Goal: Task Accomplishment & Management: Manage account settings

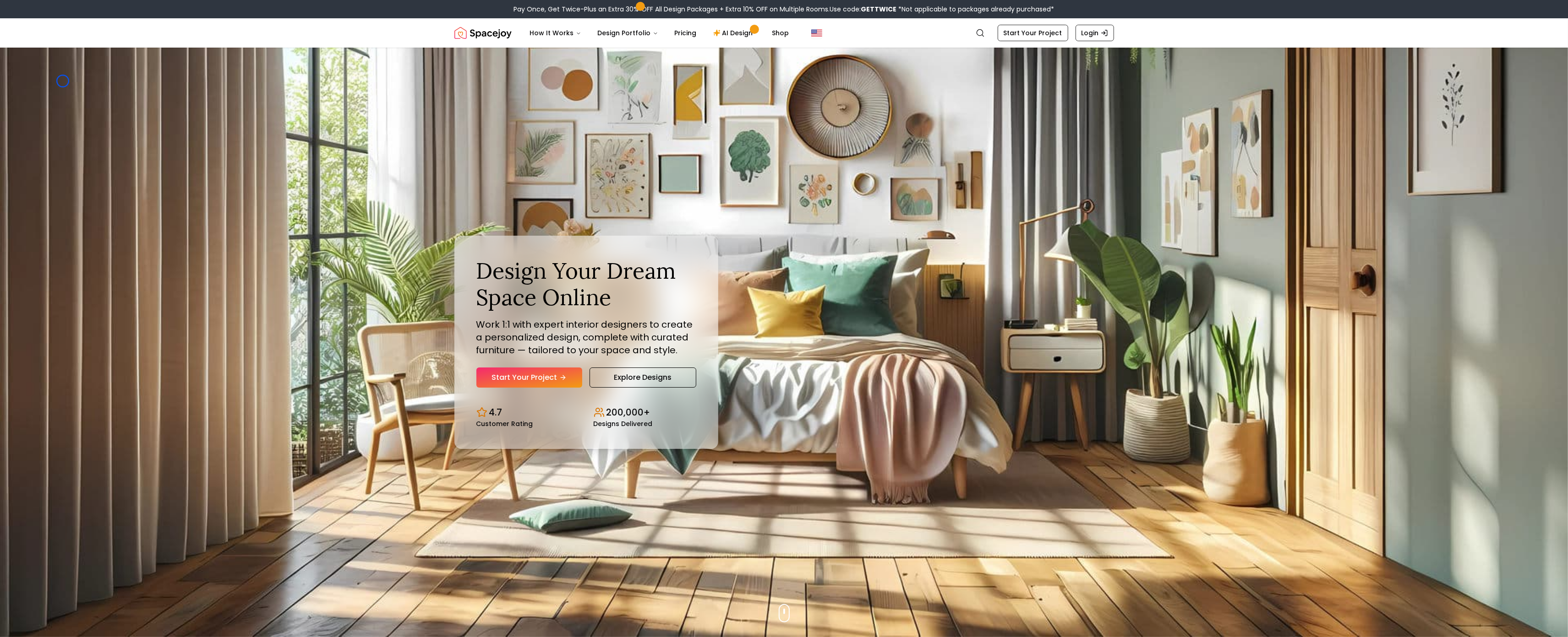
click at [63, 81] on img "Hero section" at bounding box center [784, 342] width 1568 height 590
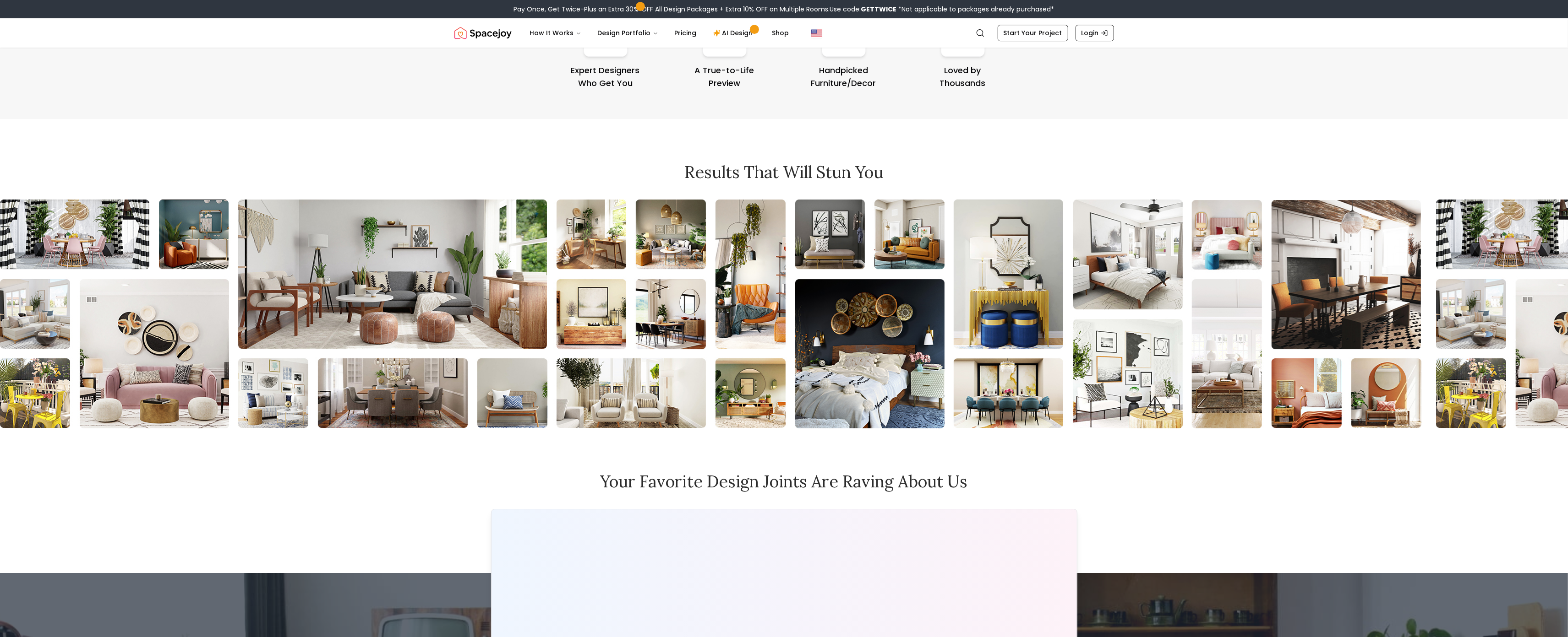
scroll to position [4145, 0]
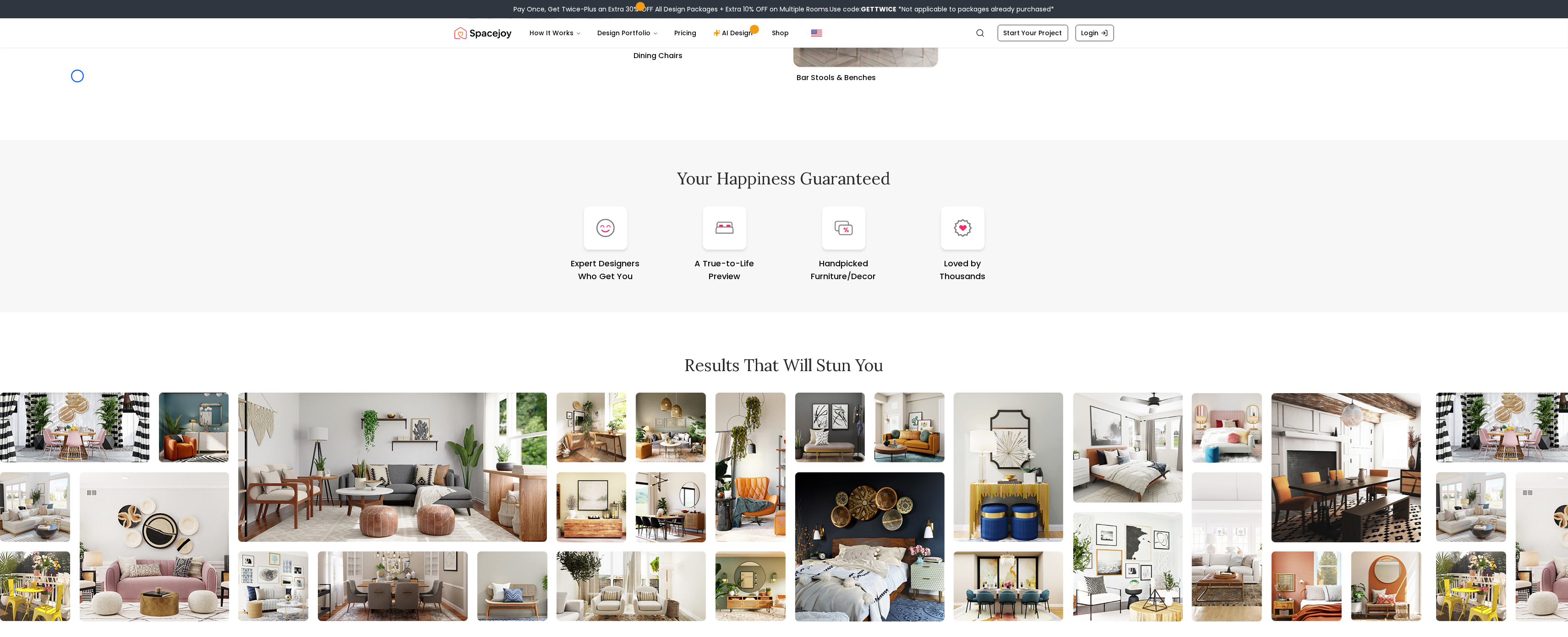
scroll to position [3859, 0]
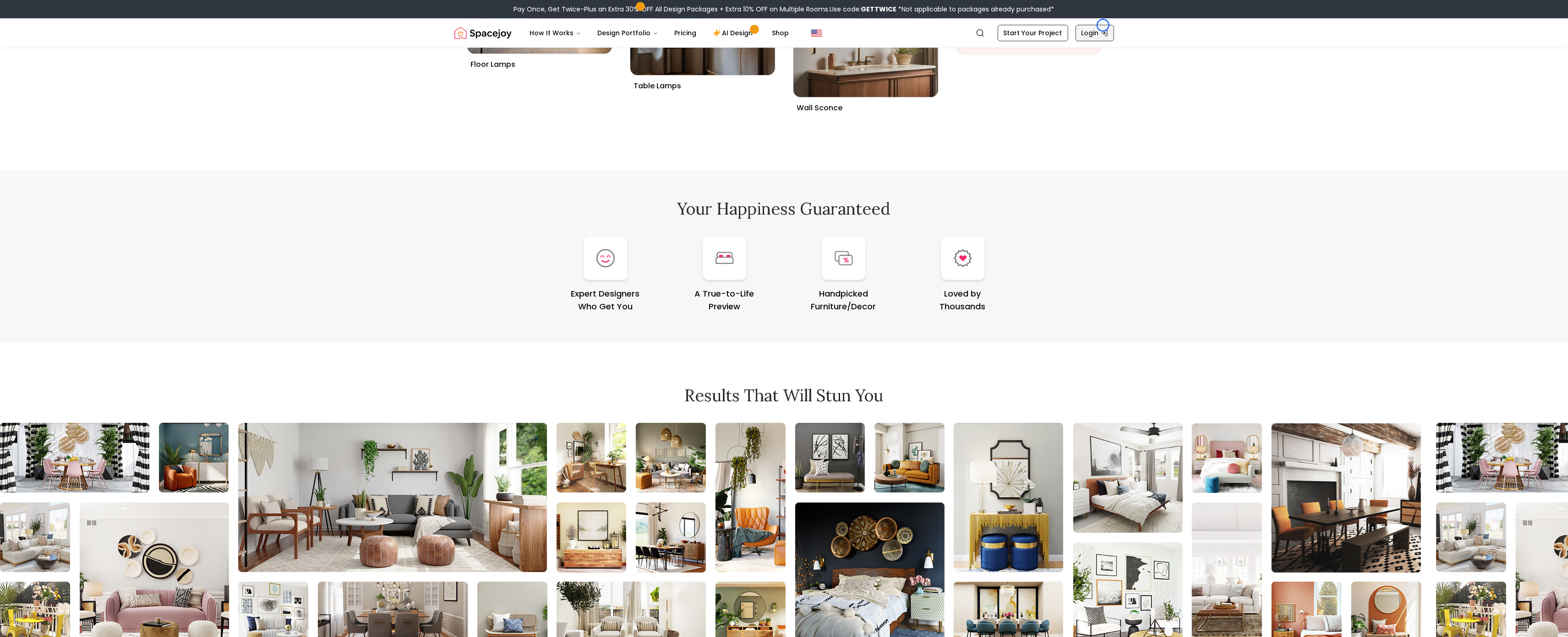
click at [1103, 25] on link "Login" at bounding box center [1094, 32] width 39 height 17
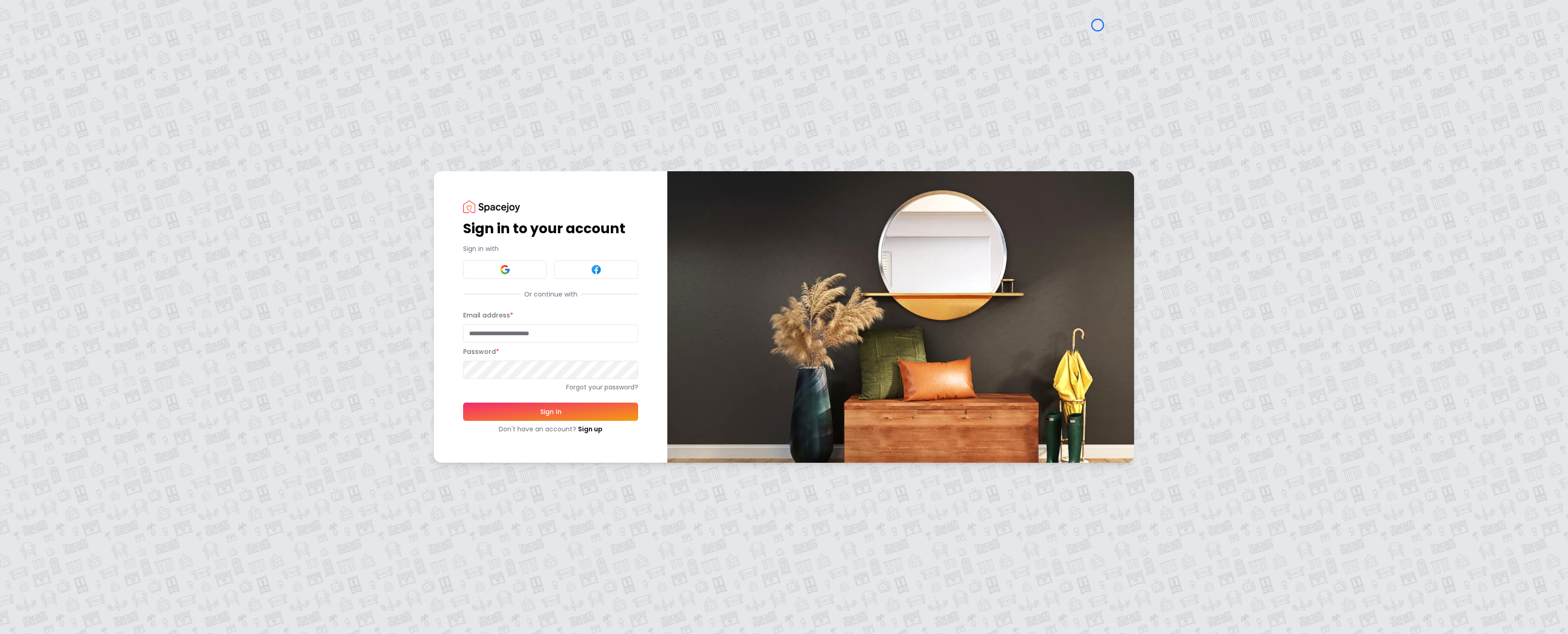
click at [81, 68] on div "Sign in to your account Sign in with Or continue with Email address * Password …" at bounding box center [784, 317] width 1568 height 634
click at [52, 60] on div "Sign in to your account Sign in with Or continue with Email address * Password …" at bounding box center [784, 317] width 1568 height 634
click at [580, 425] on link "Sign up" at bounding box center [590, 429] width 24 height 9
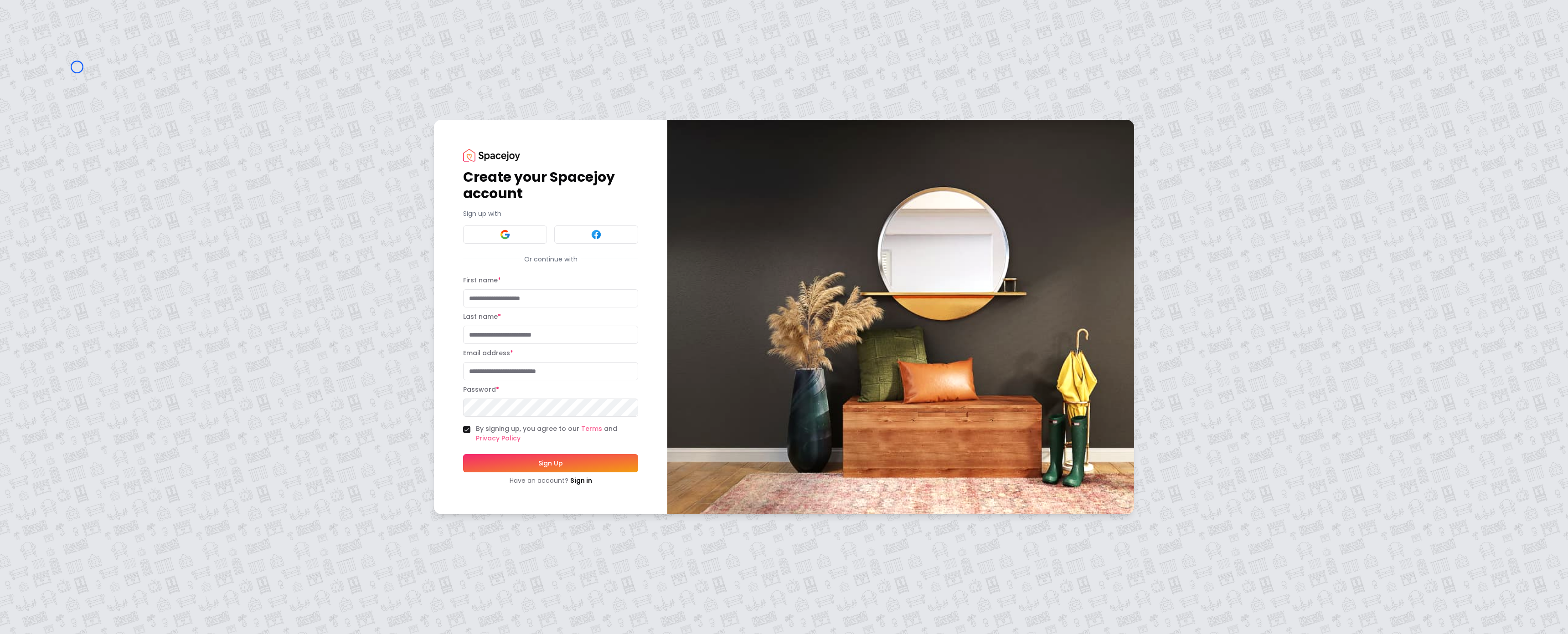
click at [77, 67] on div "Create your Spacejoy account Sign up with Or continue with First name * Last na…" at bounding box center [784, 317] width 1568 height 634
click at [51, 47] on div "Create your Spacejoy account Sign up with Or continue with First name * Last na…" at bounding box center [784, 317] width 1568 height 634
click at [589, 483] on link "Sign in" at bounding box center [581, 481] width 22 height 9
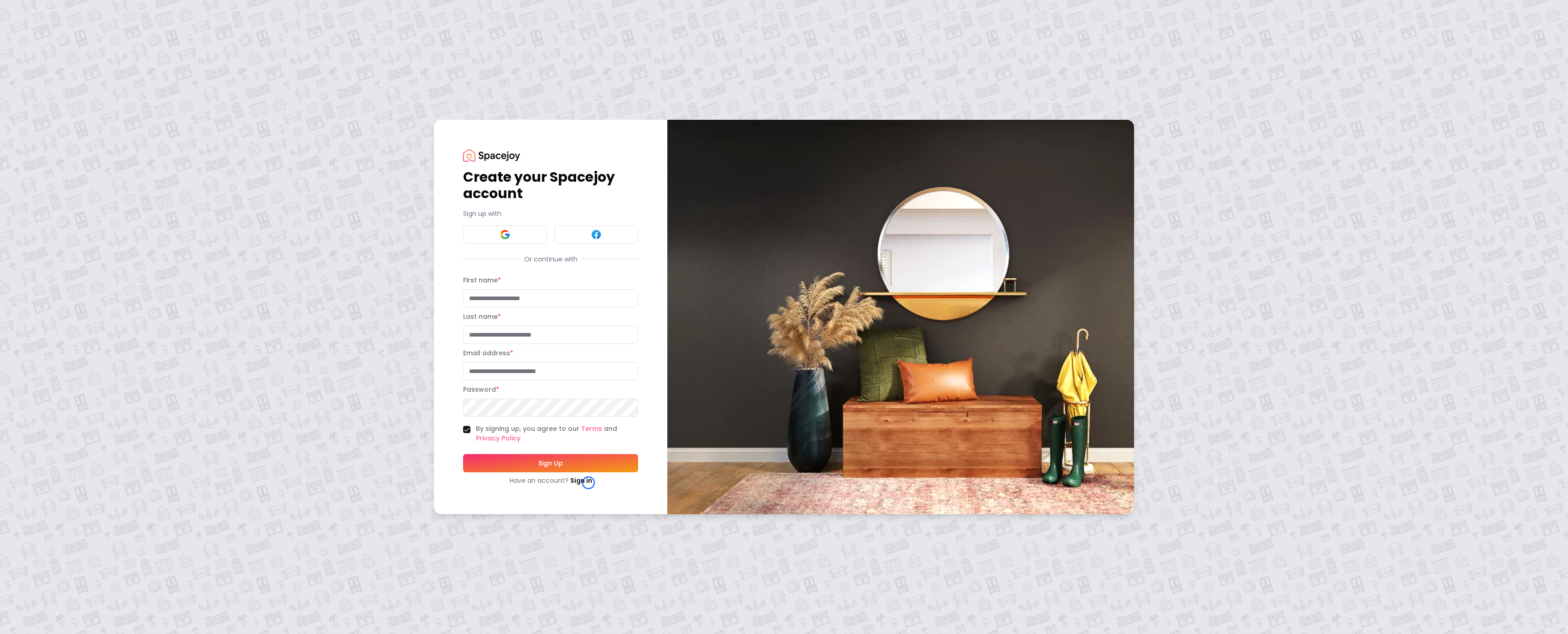
click at [70, 57] on div "Create your Spacejoy account Sign up with Or continue with First name * Last na…" at bounding box center [784, 317] width 1568 height 634
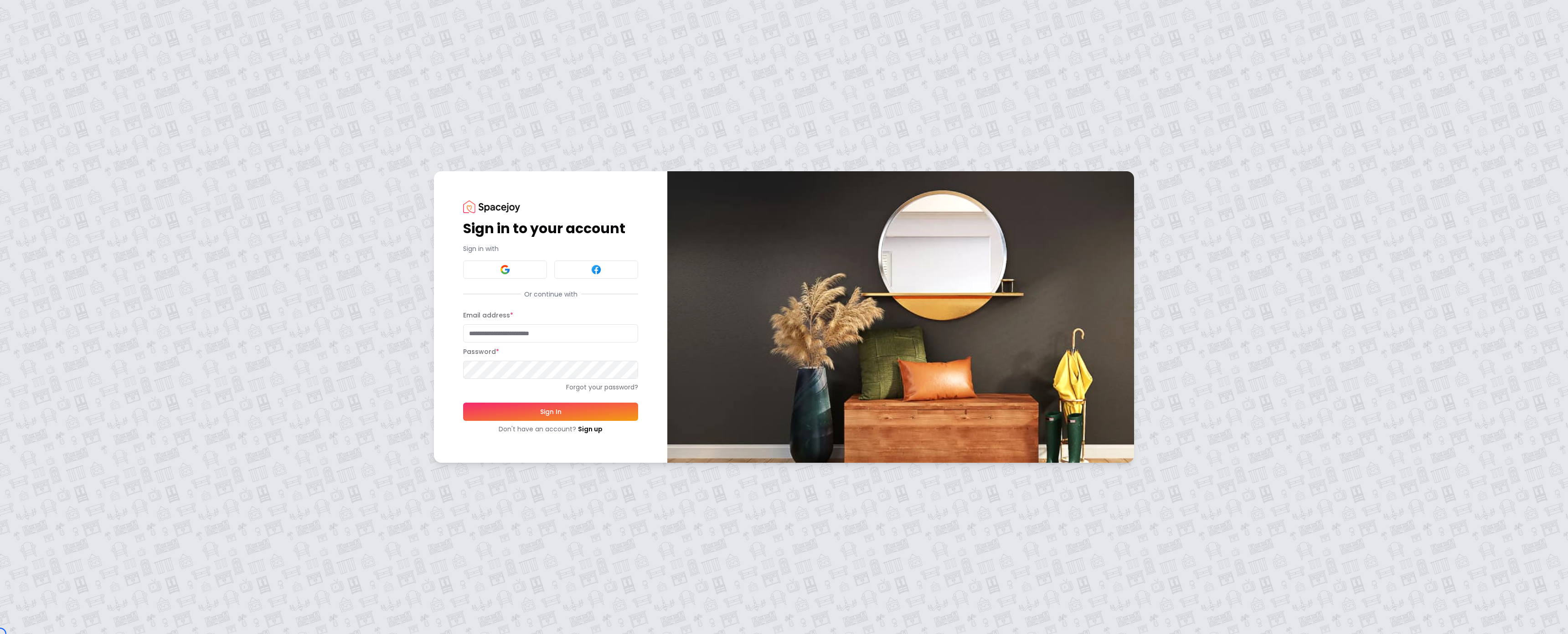
click at [510, 156] on div "Sign in to your account Sign in with Or continue with Email address * Password …" at bounding box center [784, 317] width 1568 height 634
click at [86, 85] on div "Sign in to your account Sign in with Or continue with Email address * Password …" at bounding box center [784, 317] width 1568 height 634
click at [597, 432] on link "Sign up" at bounding box center [590, 429] width 24 height 9
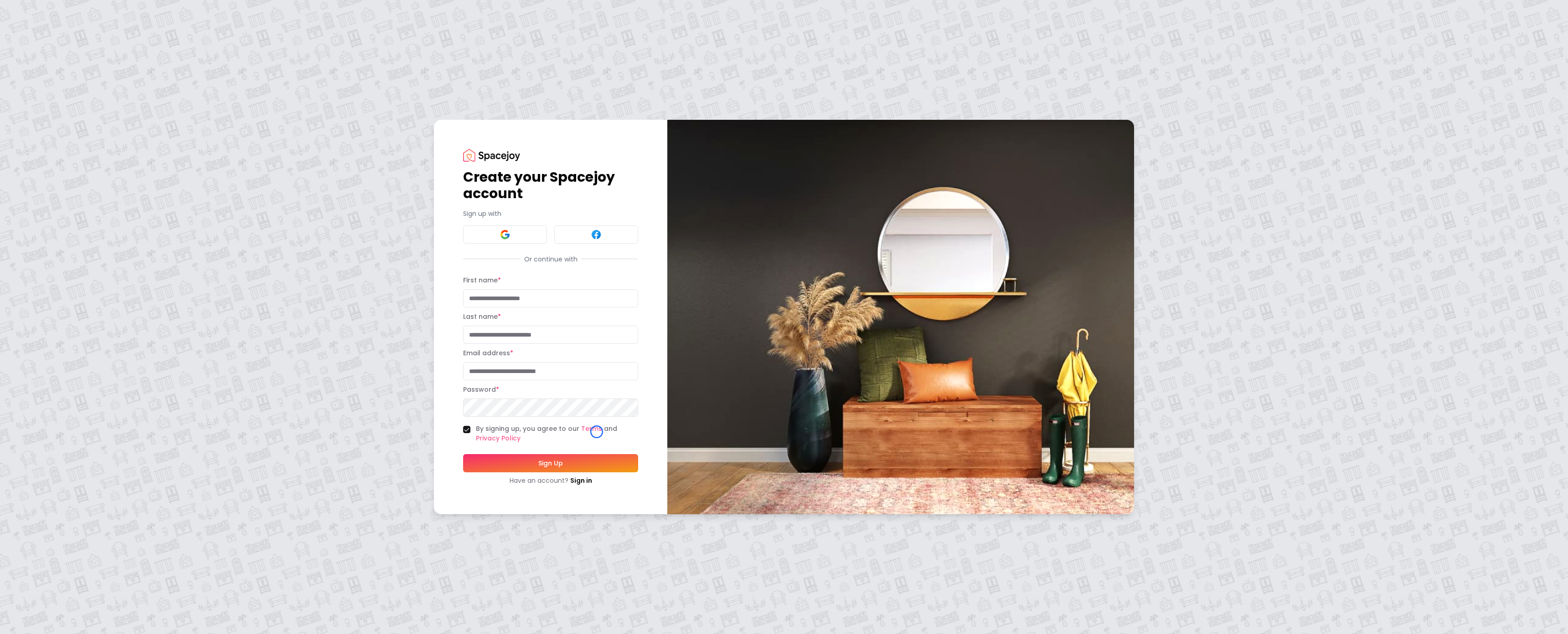
click at [597, 432] on label "By signing up, you agree to our Terms and Privacy Policy" at bounding box center [557, 433] width 163 height 19
click at [471, 432] on button "By signing up, you agree to our Terms and Privacy Policy" at bounding box center [467, 430] width 7 height 7
click at [47, 76] on div "Create your Spacejoy account Sign up with Or continue with First name * Last na…" at bounding box center [784, 317] width 1568 height 634
click at [583, 476] on link "Sign in" at bounding box center [581, 481] width 22 height 9
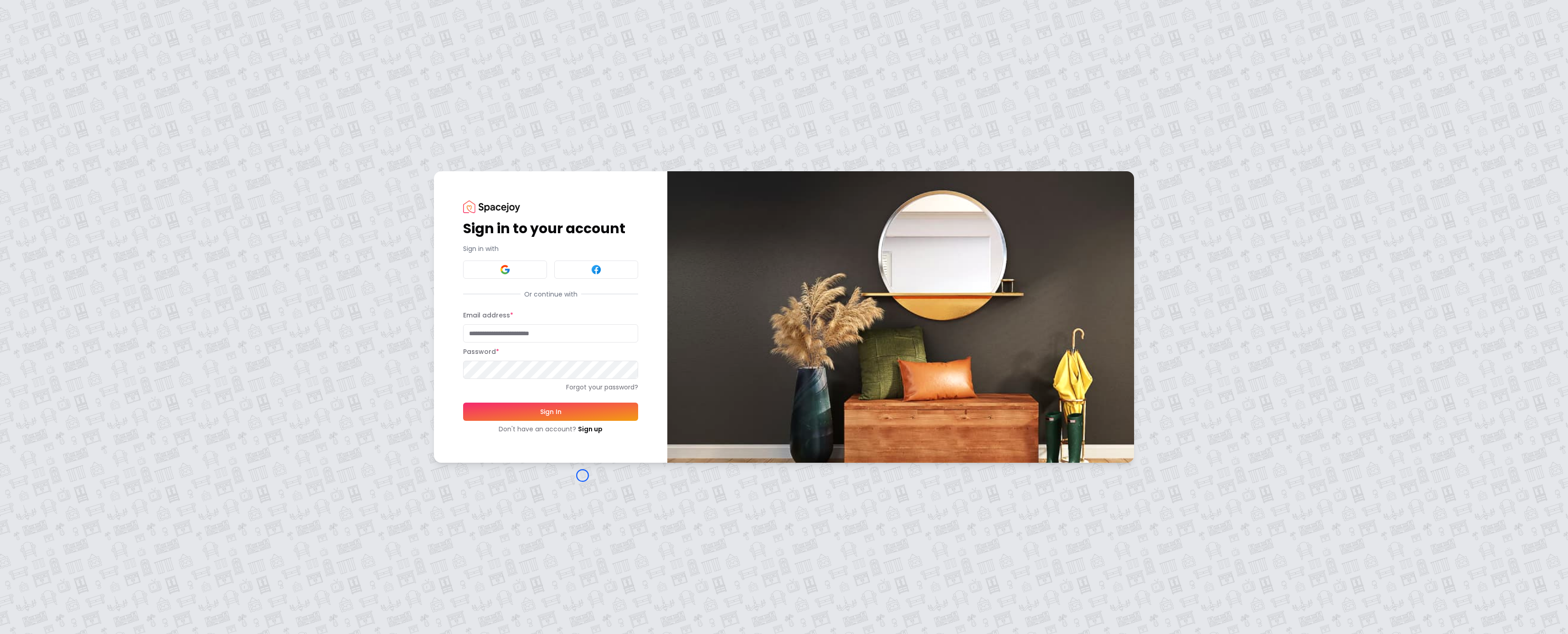
click at [583, 476] on div "Sign in to your account Sign in with Or continue with Email address * Password …" at bounding box center [784, 317] width 1568 height 634
click at [83, 63] on div "Sign in to your account Sign in with Or continue with Email address * Password …" at bounding box center [784, 317] width 1568 height 634
